Goal: Find specific page/section: Find specific page/section

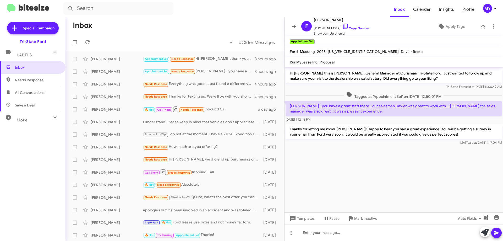
click at [18, 93] on span "All Conversations" at bounding box center [30, 92] width 30 height 5
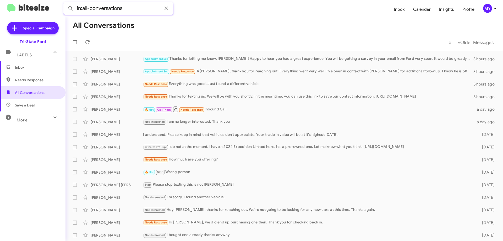
drag, startPoint x: 129, startPoint y: 9, endPoint x: 0, endPoint y: 17, distance: 129.6
click at [0, 20] on div "in:all-conversations Inbox Calendar Insights Profile MY Special Campaign Tri-St…" at bounding box center [251, 120] width 503 height 241
paste input "[PHONE_NUMBER]"
click at [66, 3] on button at bounding box center [71, 8] width 10 height 10
type input "[PHONE_NUMBER]"
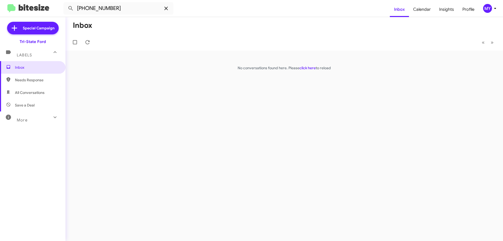
click at [166, 8] on icon at bounding box center [165, 8] width 3 height 3
